Goal: Task Accomplishment & Management: Manage account settings

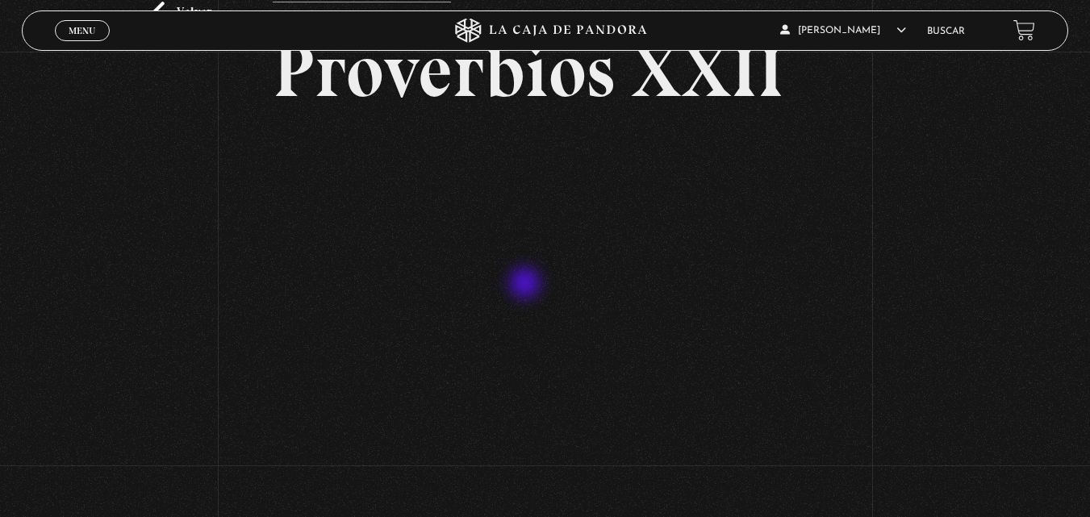
scroll to position [102, 0]
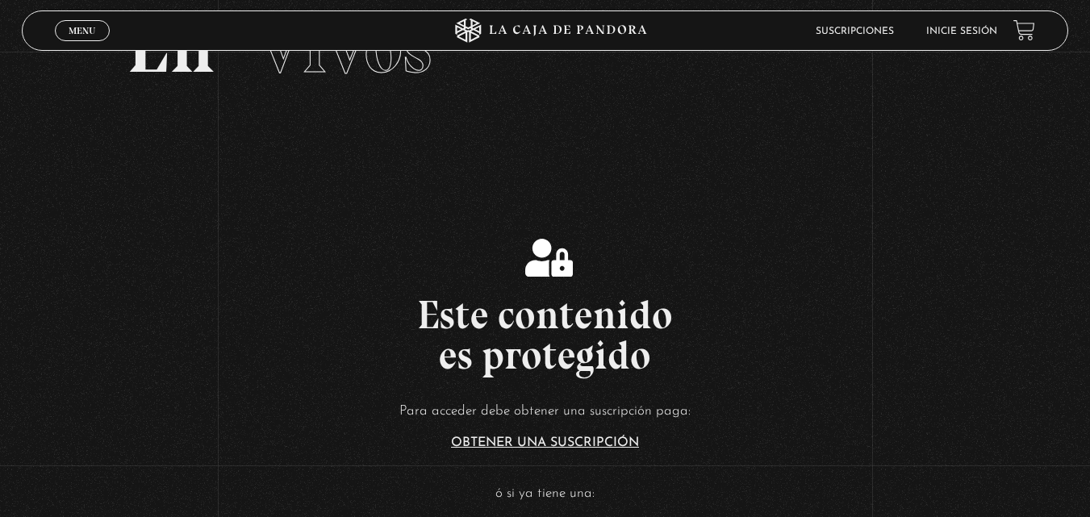
scroll to position [129, 0]
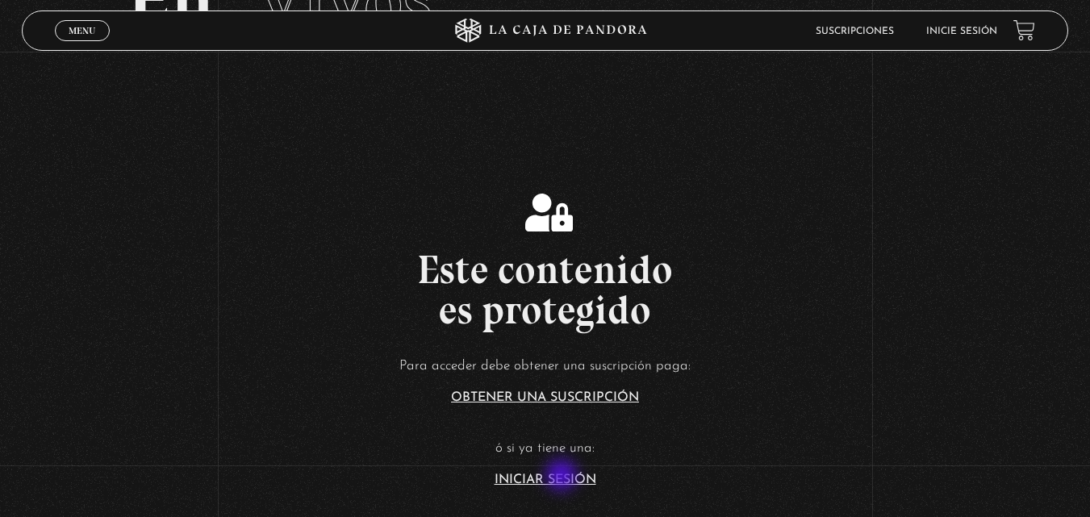
click at [563, 477] on link "Iniciar Sesión" at bounding box center [545, 479] width 102 height 13
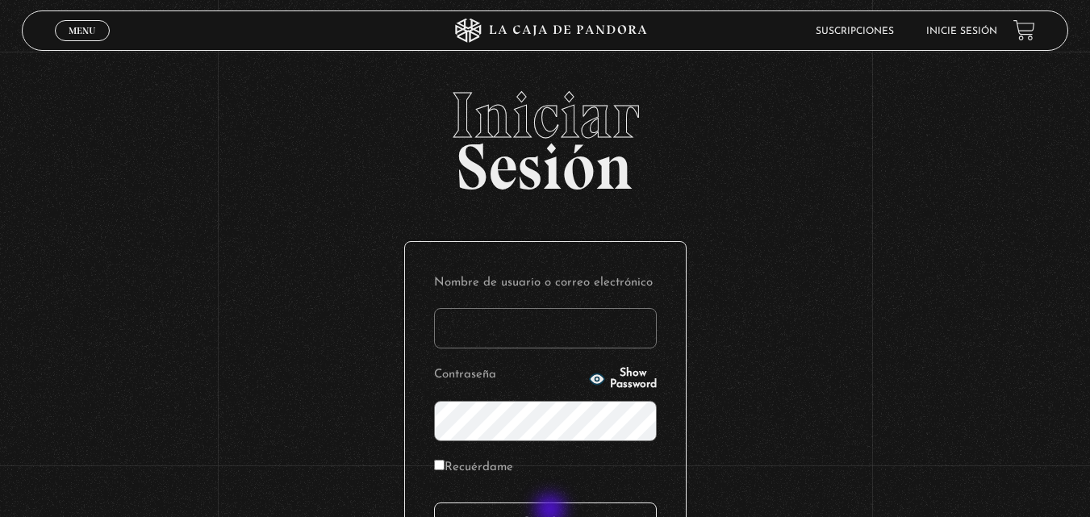
type input "[PERSON_NAME]"
click at [552, 512] on input "Acceder" at bounding box center [545, 522] width 223 height 40
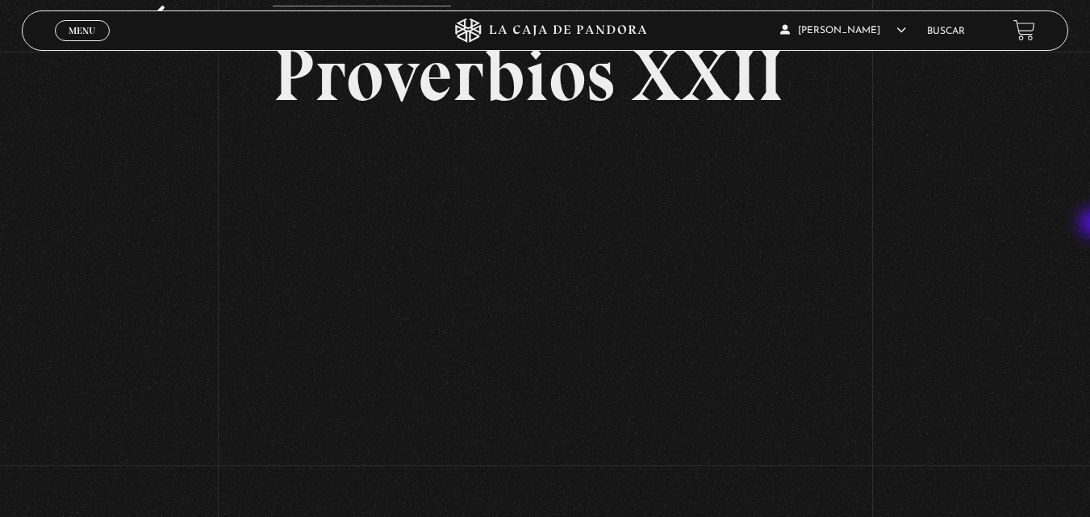
scroll to position [101, 0]
